Goal: Navigation & Orientation: Find specific page/section

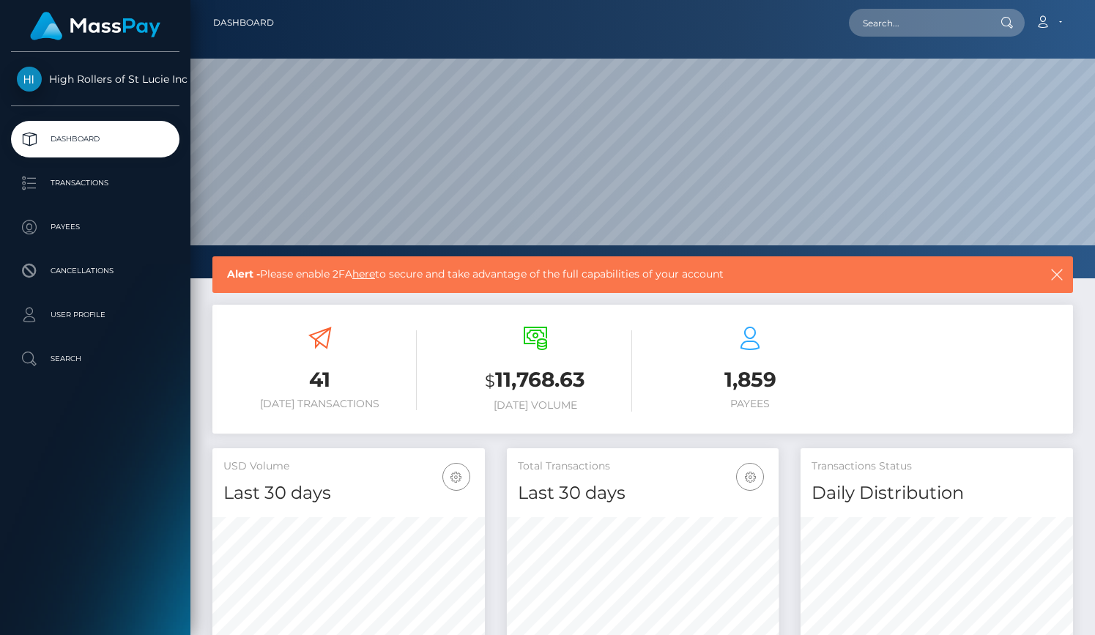
scroll to position [259, 272]
click at [120, 194] on link "Transactions" at bounding box center [95, 183] width 168 height 37
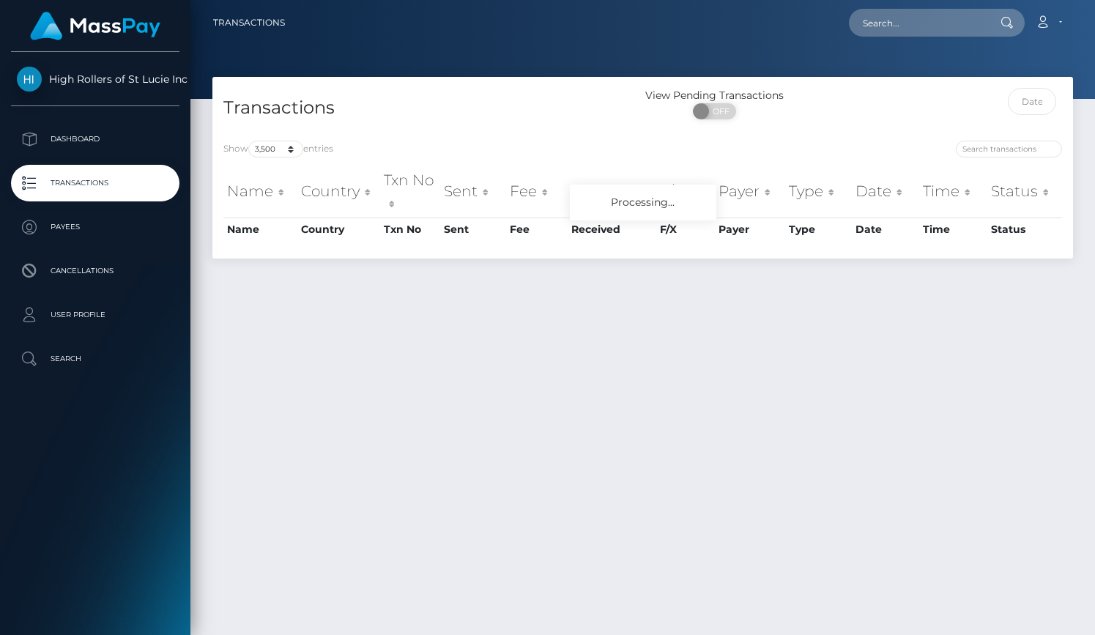
select select "3500"
click at [298, 144] on select "10 25 50 100 250 500 1,000 3,500" at bounding box center [275, 149] width 55 height 17
click at [113, 226] on p "Payees" at bounding box center [95, 227] width 157 height 22
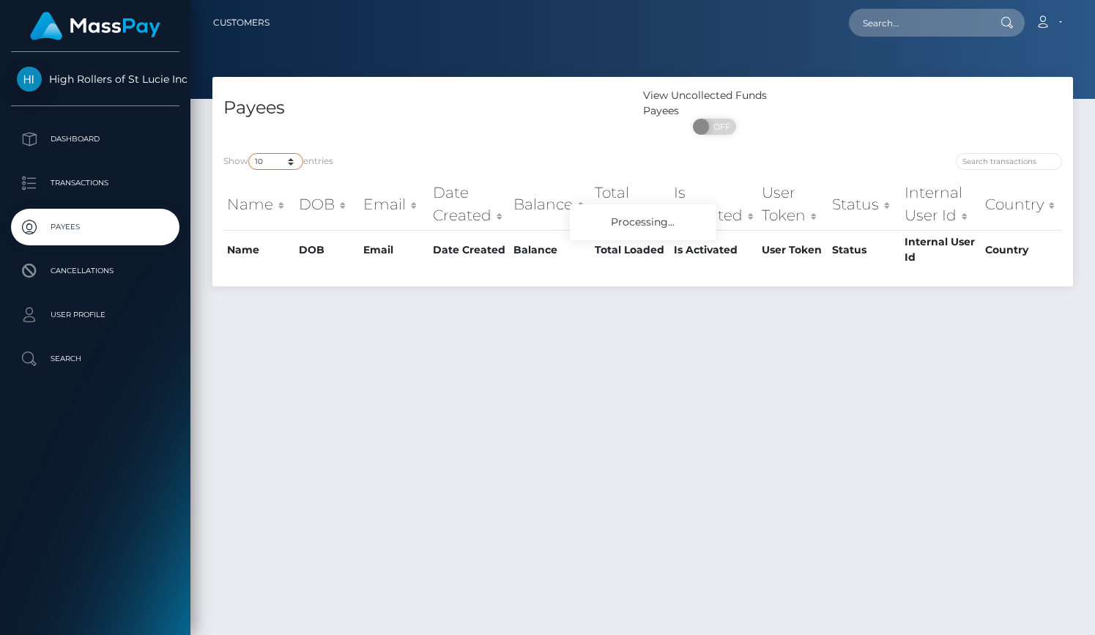
click at [278, 163] on select "10 25 50 100 250" at bounding box center [275, 161] width 55 height 17
select select "250"
click at [250, 154] on select "10 25 50 100 250" at bounding box center [275, 161] width 55 height 17
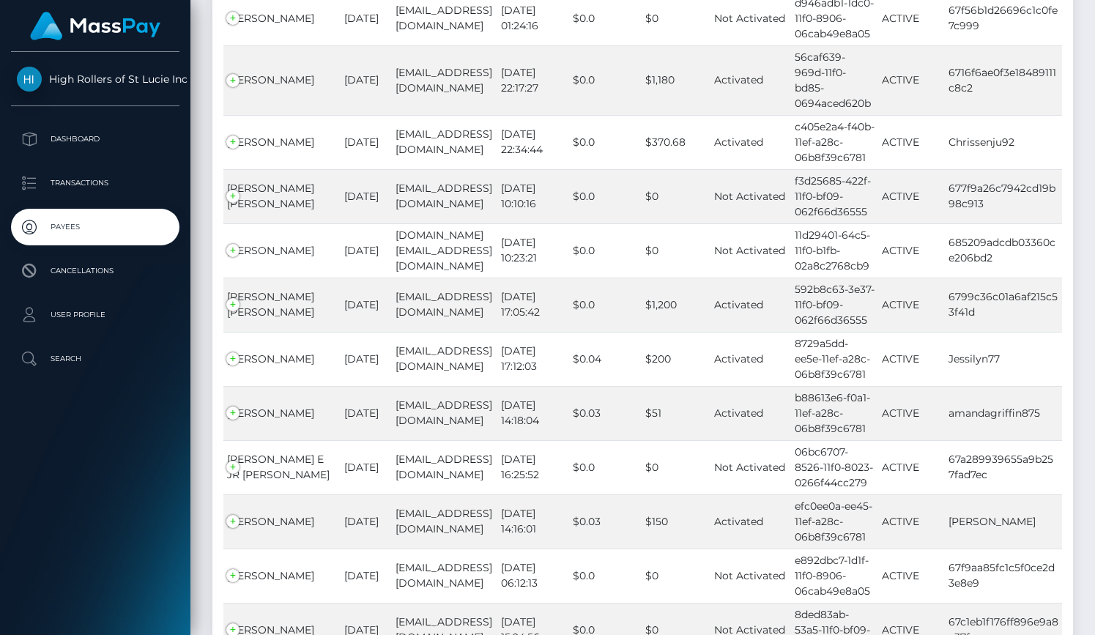
scroll to position [13418, 0]
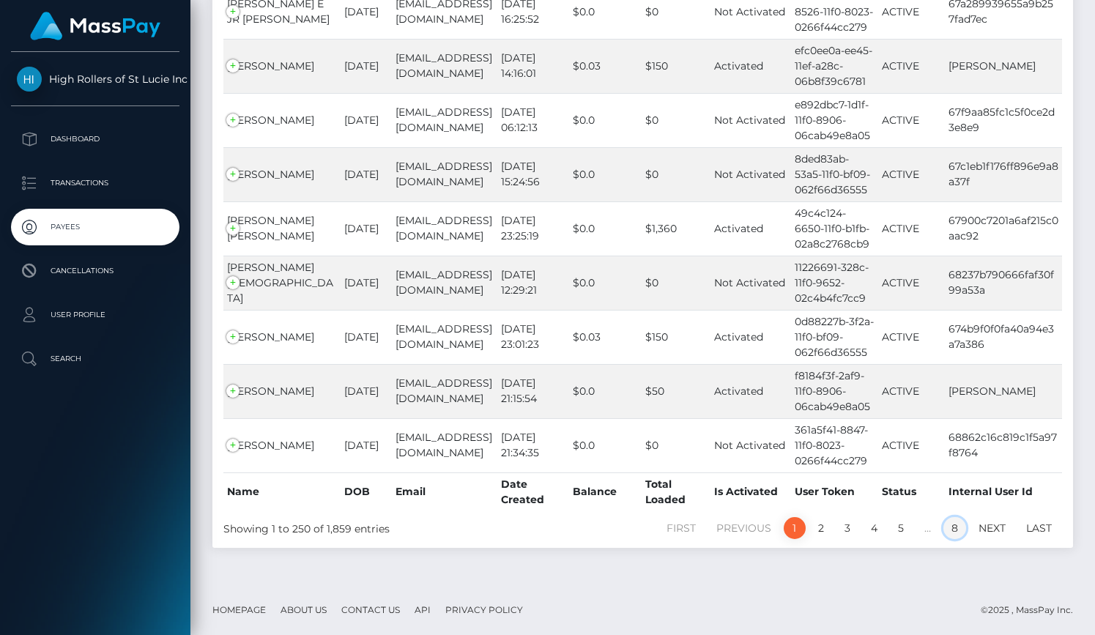
click at [955, 529] on link "8" at bounding box center [954, 528] width 23 height 22
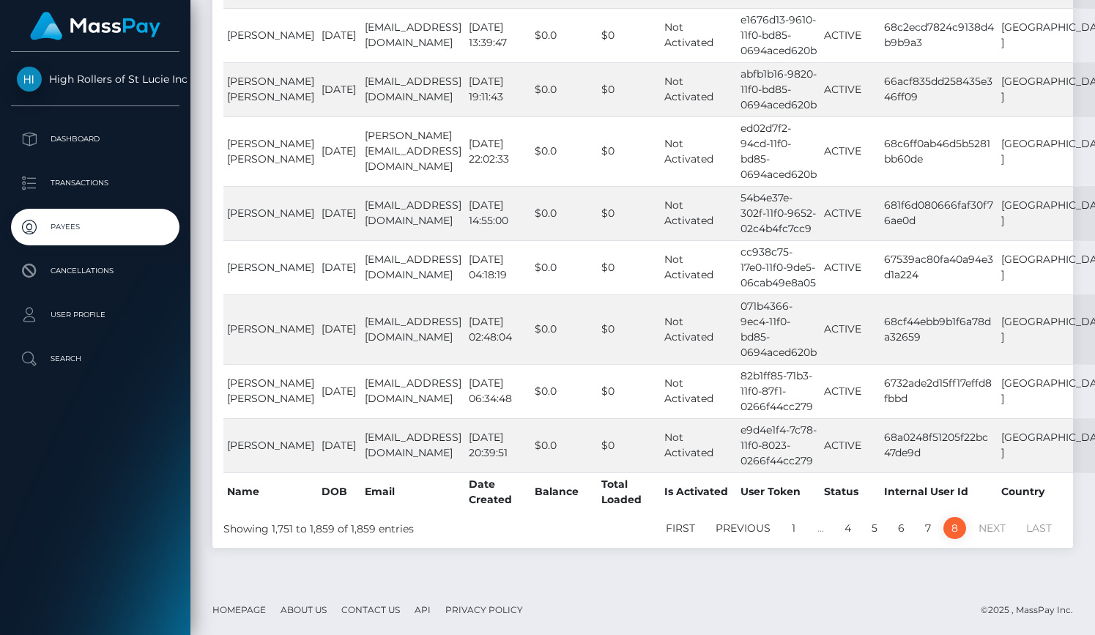
scroll to position [6732, 0]
click at [928, 522] on link "7" at bounding box center [928, 528] width 22 height 22
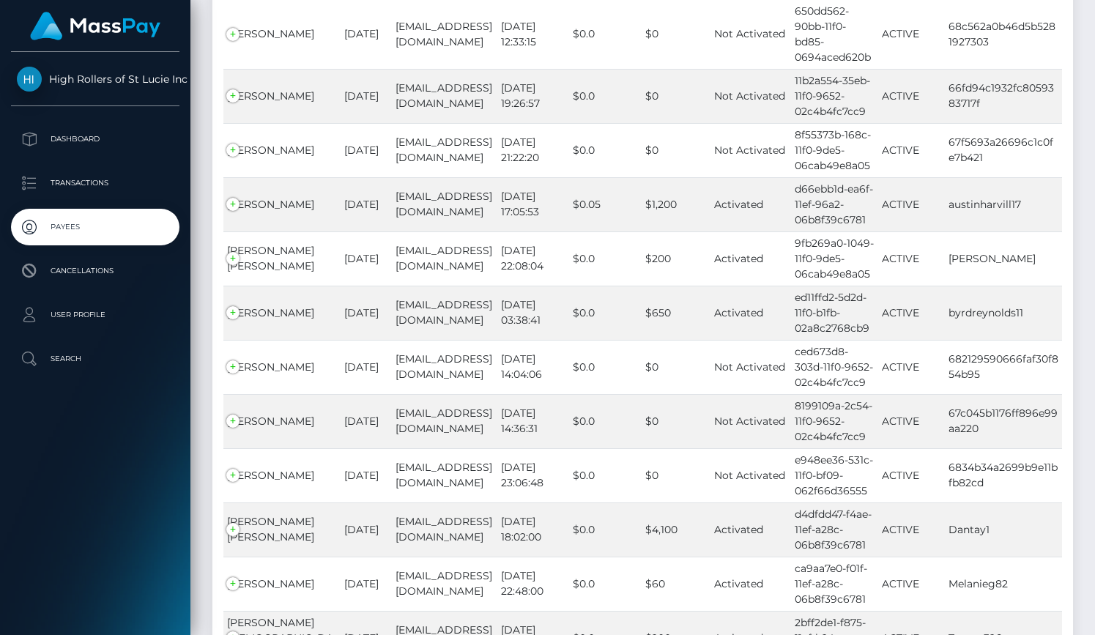
scroll to position [13350, 0]
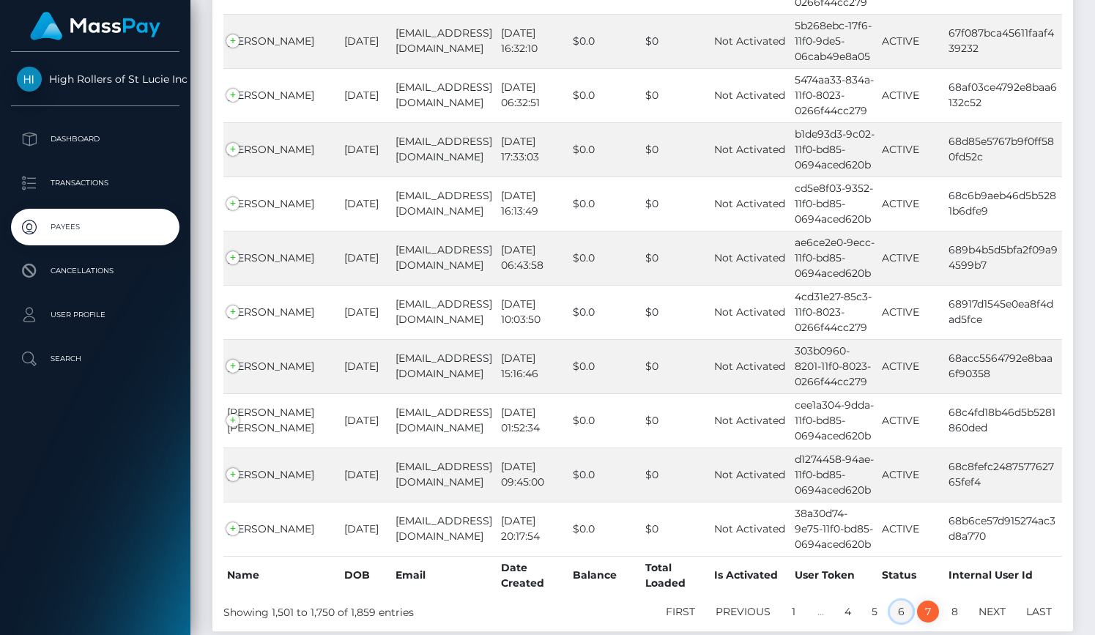
click at [898, 600] on link "6" at bounding box center [901, 611] width 23 height 22
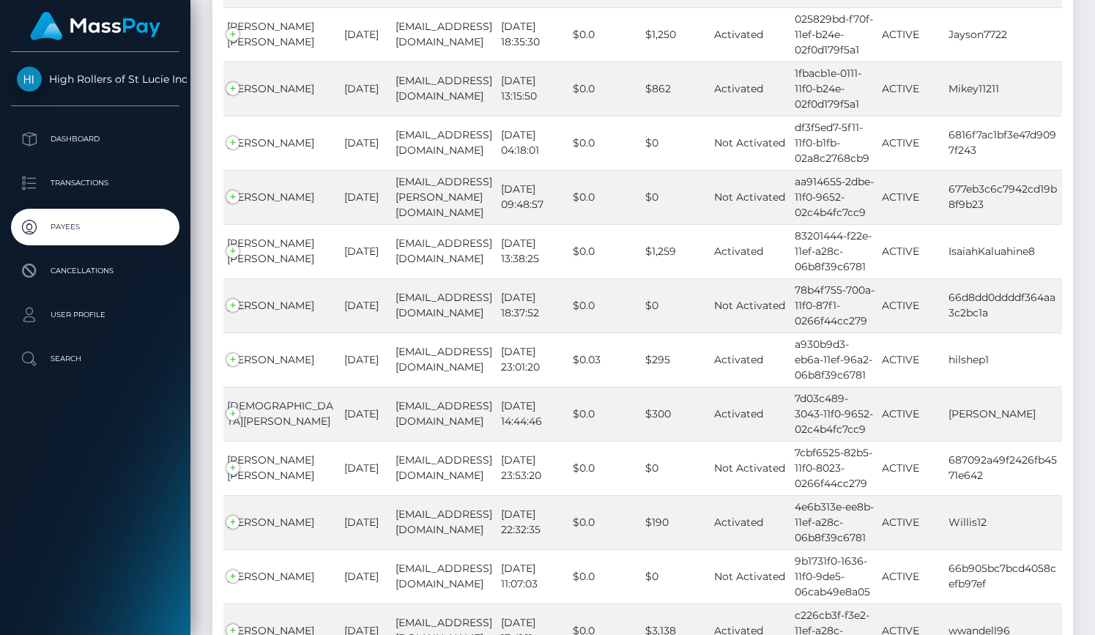
scroll to position [13319, 0]
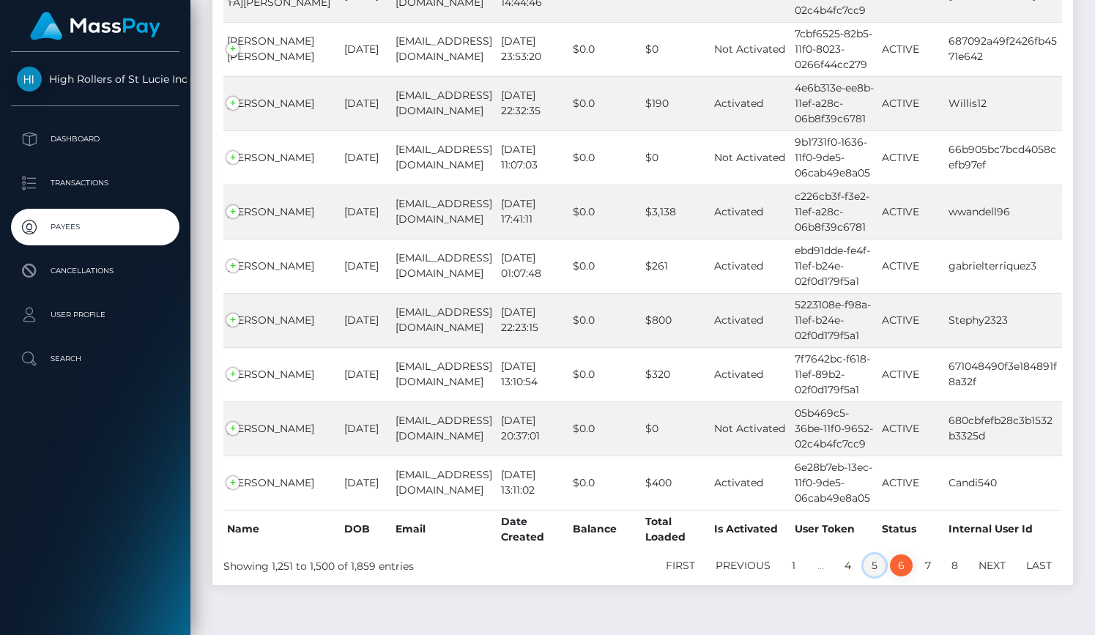
click at [873, 554] on link "5" at bounding box center [874, 565] width 22 height 22
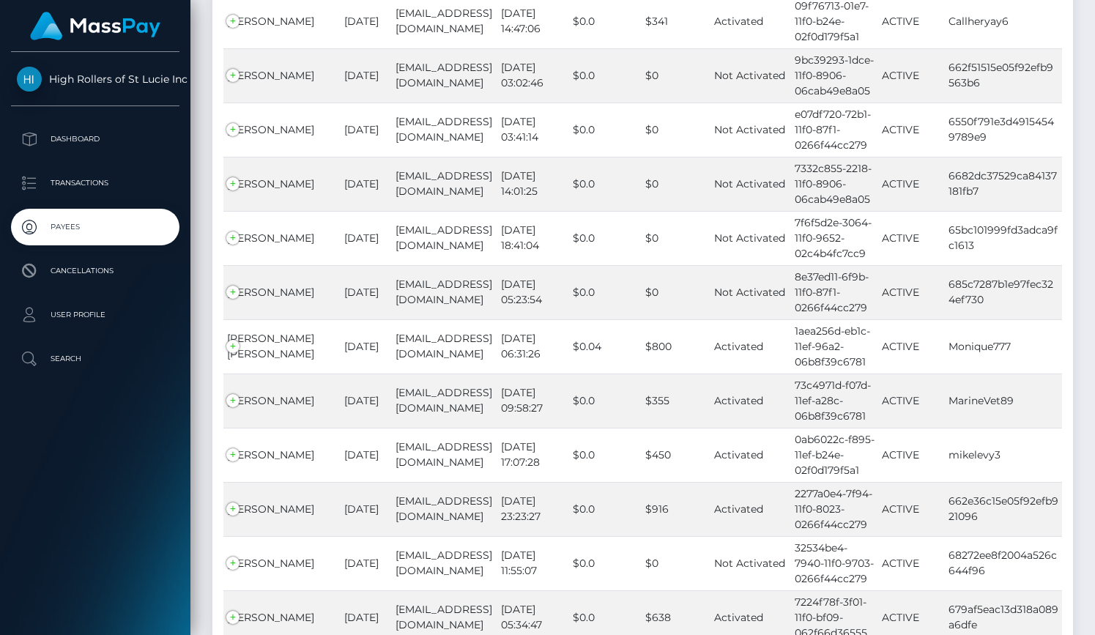
scroll to position [13365, 0]
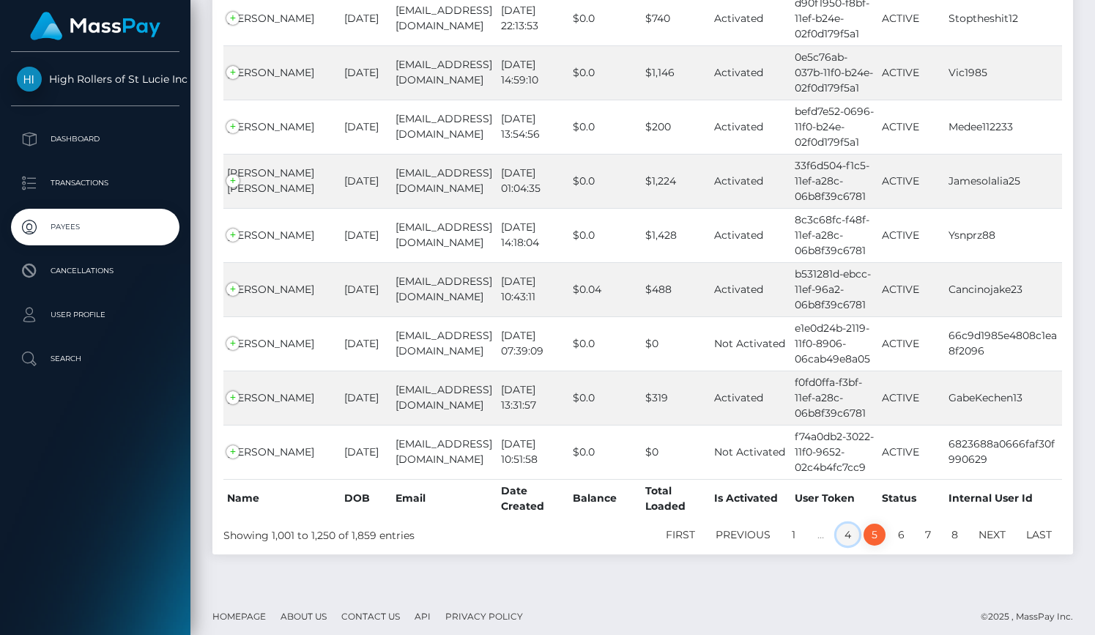
click at [849, 529] on link "4" at bounding box center [847, 535] width 23 height 22
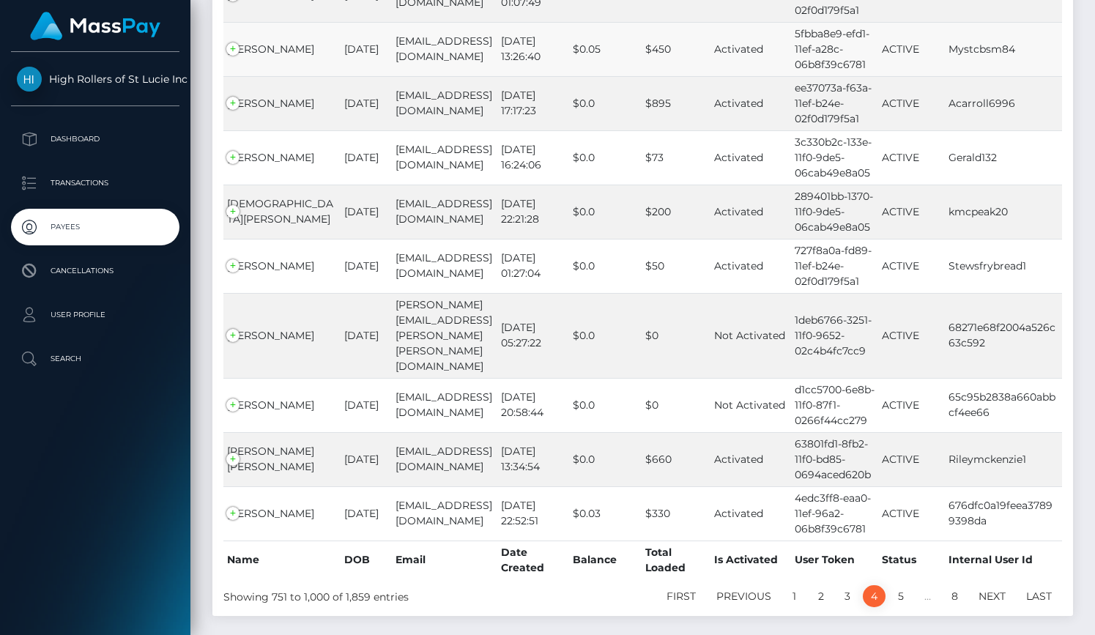
scroll to position [3299, 0]
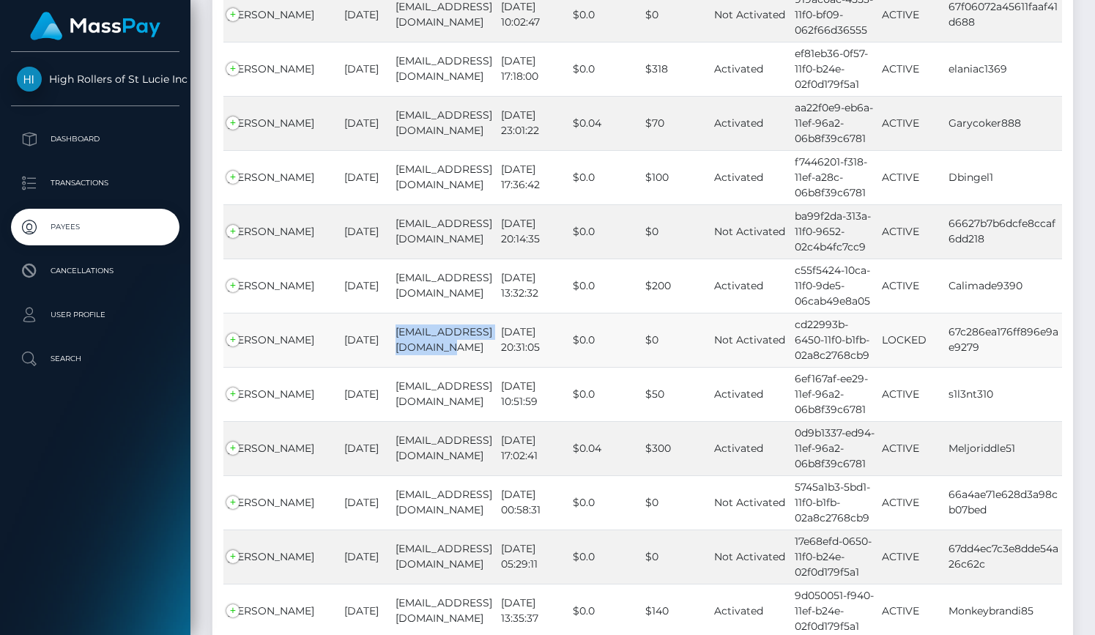
drag, startPoint x: 377, startPoint y: 310, endPoint x: 440, endPoint y: 328, distance: 65.4
click at [440, 329] on td "[EMAIL_ADDRESS][DOMAIN_NAME]" at bounding box center [444, 340] width 105 height 54
copy td "[EMAIL_ADDRESS][DOMAIN_NAME]"
drag, startPoint x: 305, startPoint y: 316, endPoint x: 226, endPoint y: 318, distance: 79.1
click at [226, 318] on td "[PERSON_NAME]" at bounding box center [281, 340] width 117 height 54
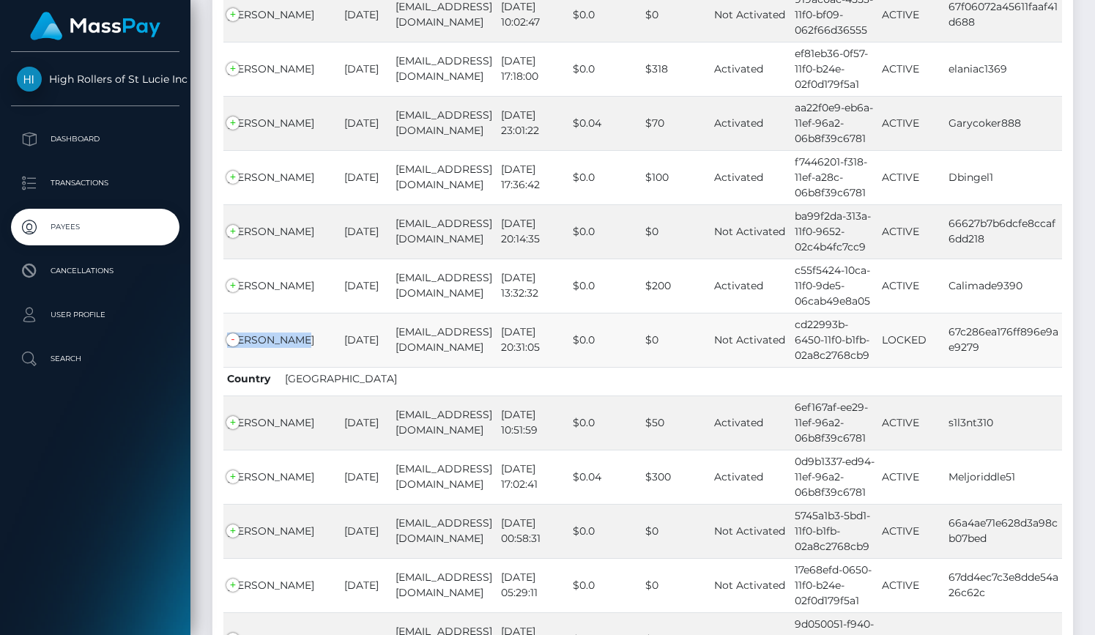
copy td "[PERSON_NAME]"
drag, startPoint x: 950, startPoint y: 308, endPoint x: 989, endPoint y: 343, distance: 53.4
copy tr "67c286ea176ff896e9ae9279 [GEOGRAPHIC_DATA]"
